Goal: Information Seeking & Learning: Learn about a topic

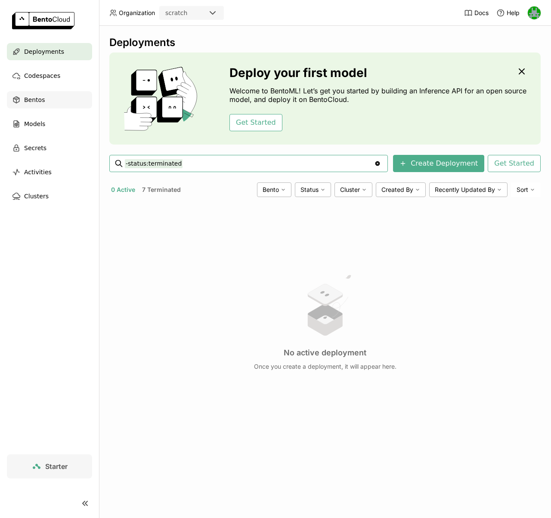
click at [43, 100] on span "Bentos" at bounding box center [34, 100] width 21 height 10
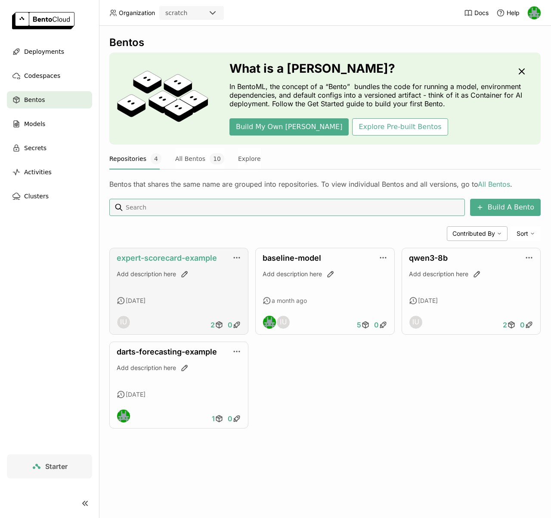
click at [174, 260] on link "expert-scorecard-example" at bounding box center [167, 257] width 100 height 9
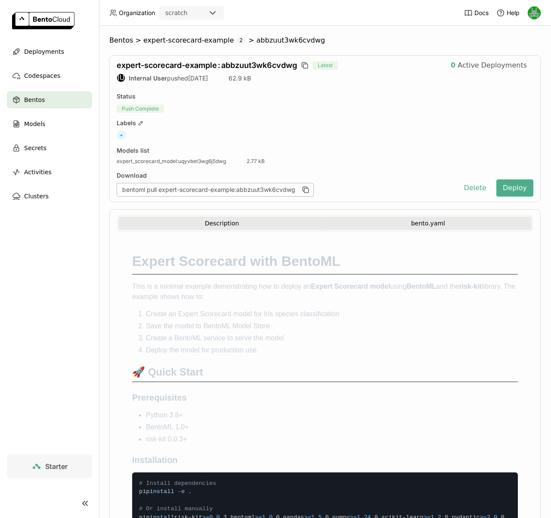
click at [374, 222] on button "bento.yaml" at bounding box center [428, 223] width 206 height 13
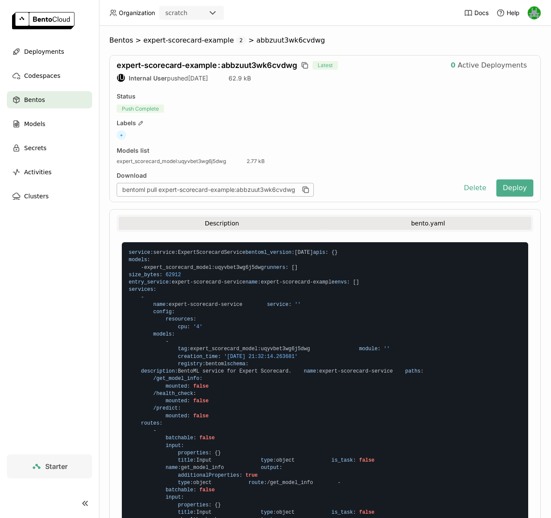
click at [229, 219] on button "Description" at bounding box center [222, 223] width 206 height 13
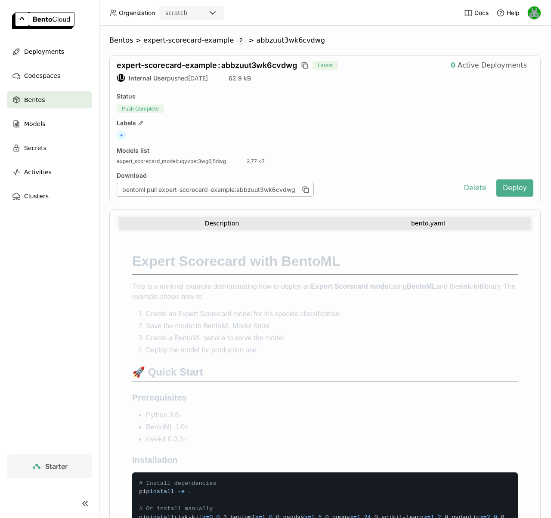
click at [363, 222] on button "bento.yaml" at bounding box center [428, 223] width 206 height 13
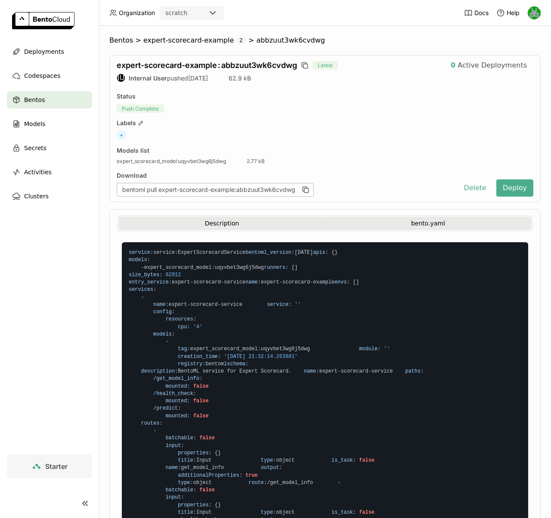
click at [262, 218] on button "Description" at bounding box center [222, 223] width 206 height 13
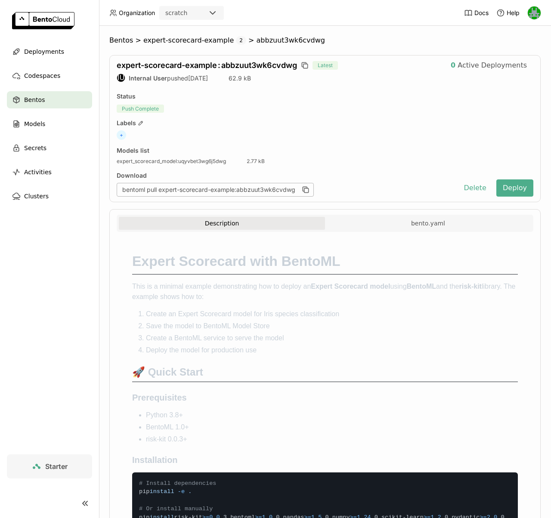
click at [68, 96] on div "Bentos" at bounding box center [49, 99] width 85 height 17
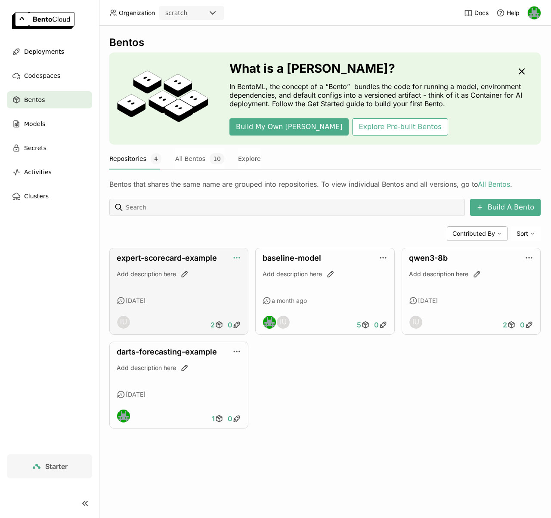
click at [238, 259] on icon "button" at bounding box center [236, 257] width 9 height 9
click at [240, 229] on div "Contributed By Sort" at bounding box center [324, 233] width 431 height 15
click at [482, 185] on link "All Bentos" at bounding box center [494, 184] width 32 height 9
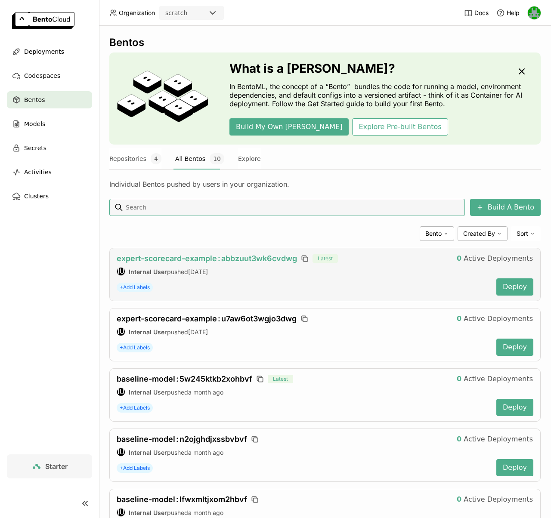
click at [219, 260] on span ":" at bounding box center [219, 258] width 3 height 9
